Goal: Information Seeking & Learning: Find specific fact

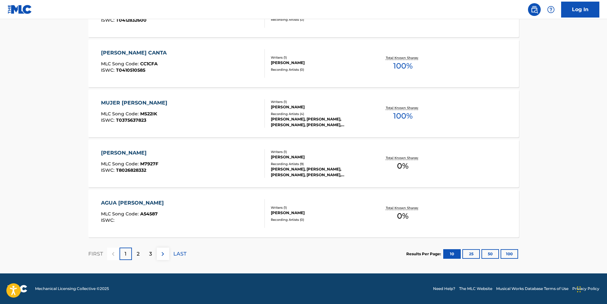
scroll to position [476, 0]
click at [180, 253] on p "LAST" at bounding box center [179, 254] width 13 height 8
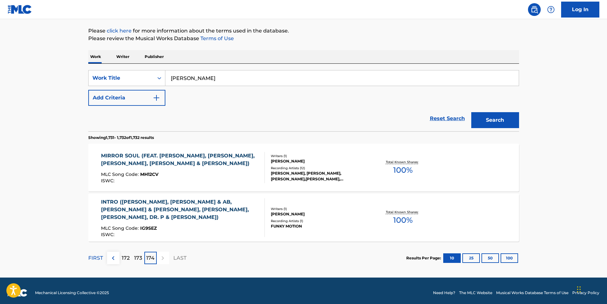
scroll to position [76, 0]
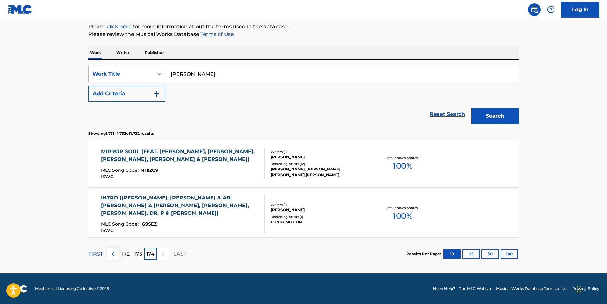
click at [158, 95] on img "Search Form" at bounding box center [157, 94] width 8 height 8
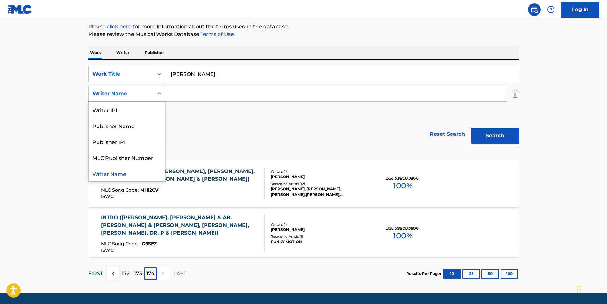
click at [158, 95] on icon "Search Form" at bounding box center [159, 94] width 6 height 6
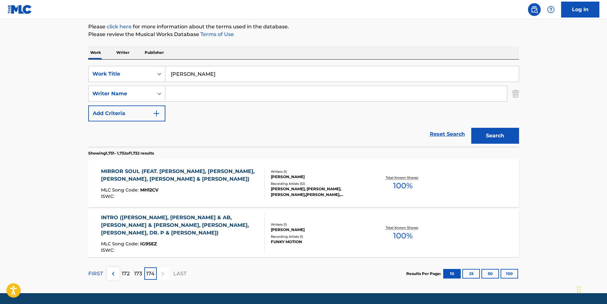
click at [158, 95] on icon "Search Form" at bounding box center [159, 94] width 6 height 6
click at [158, 110] on img "Search Form" at bounding box center [157, 114] width 8 height 8
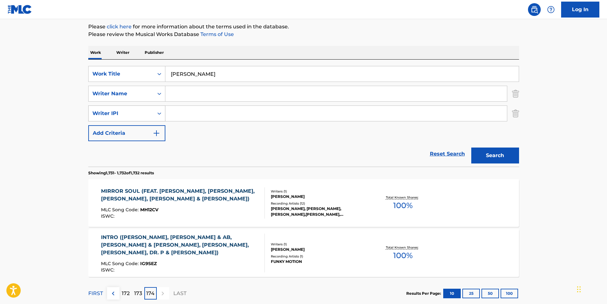
click at [158, 114] on icon "Search Form" at bounding box center [160, 114] width 4 height 2
drag, startPoint x: 206, startPoint y: 74, endPoint x: 172, endPoint y: 74, distance: 33.5
click at [172, 74] on input "[PERSON_NAME]" at bounding box center [342, 73] width 354 height 15
type input "i"
type input "flor de azalea"
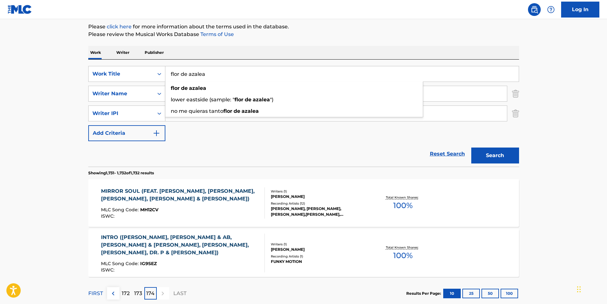
click at [472, 148] on button "Search" at bounding box center [496, 156] width 48 height 16
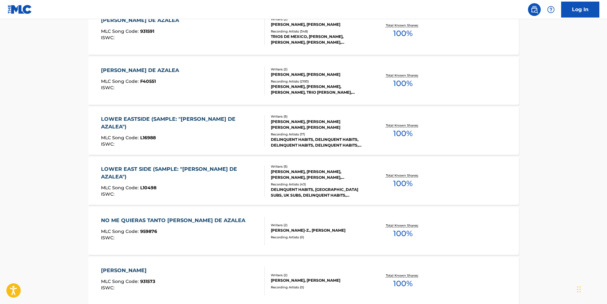
scroll to position [235, 0]
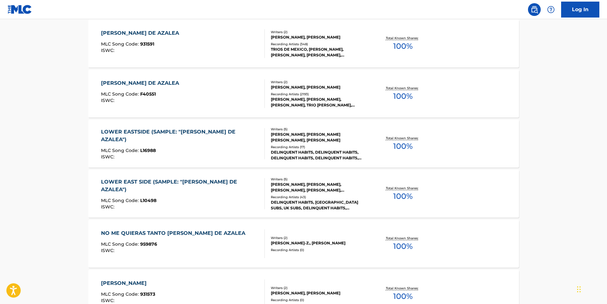
click at [144, 33] on div "[PERSON_NAME] DE AZALEA" at bounding box center [141, 33] width 81 height 8
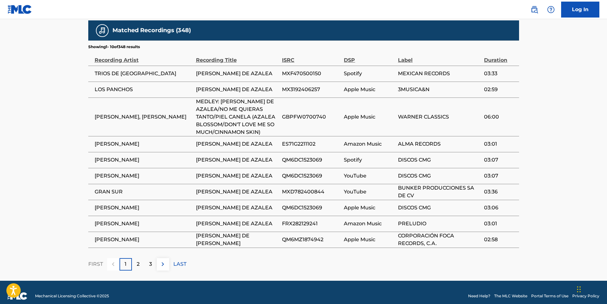
scroll to position [403, 0]
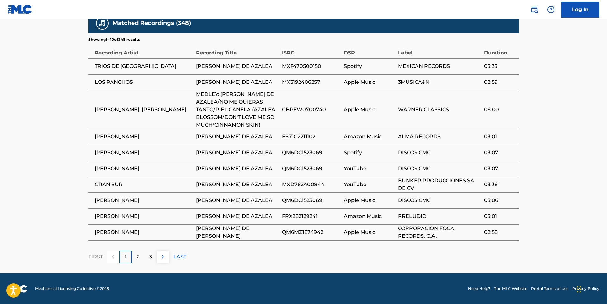
click at [174, 256] on p "LAST" at bounding box center [179, 257] width 13 height 8
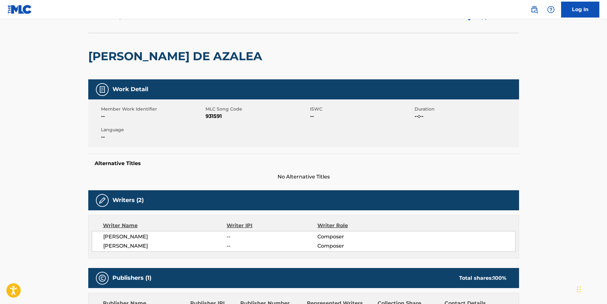
scroll to position [0, 0]
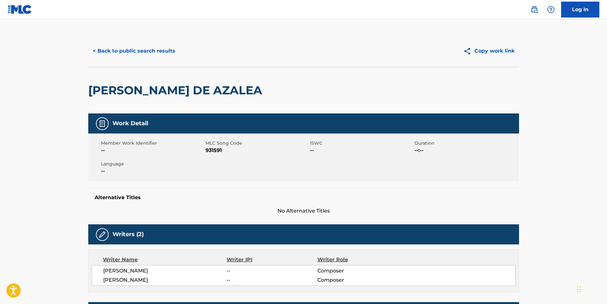
click at [147, 51] on button "< Back to public search results" at bounding box center [134, 51] width 92 height 16
